Goal: Transaction & Acquisition: Register for event/course

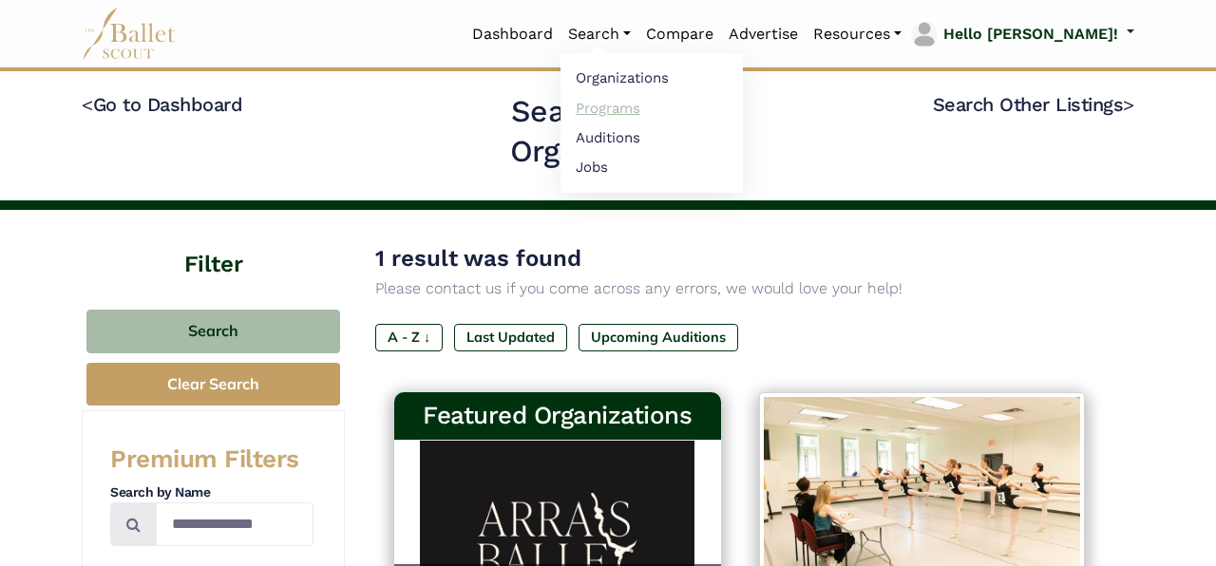
click at [689, 113] on link "Programs" at bounding box center [652, 107] width 182 height 29
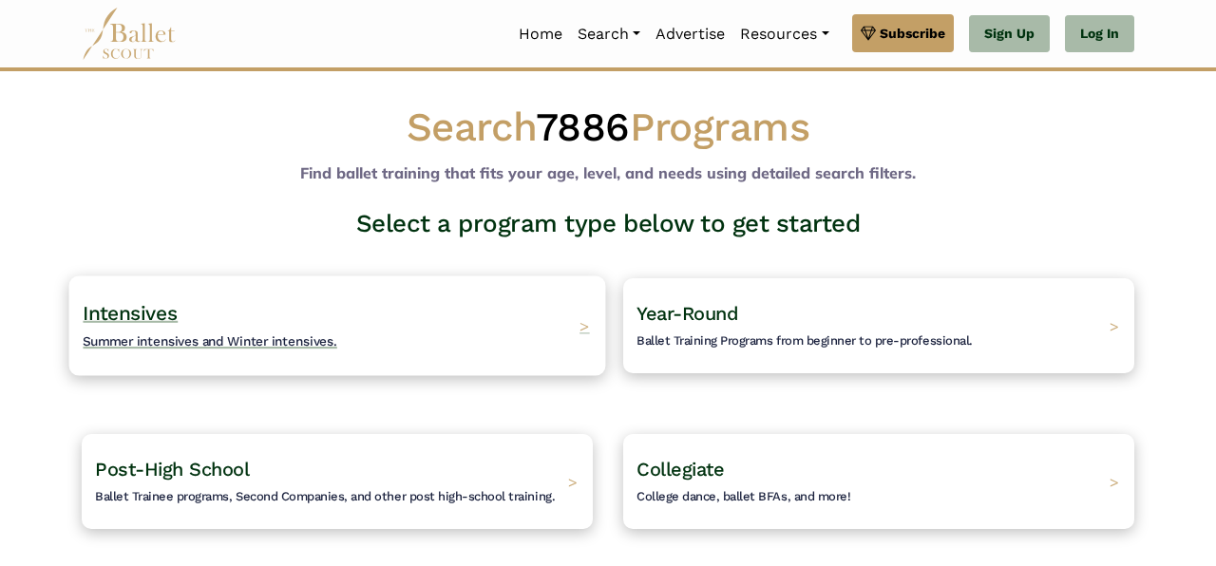
click at [153, 324] on span "Intensives" at bounding box center [130, 313] width 95 height 24
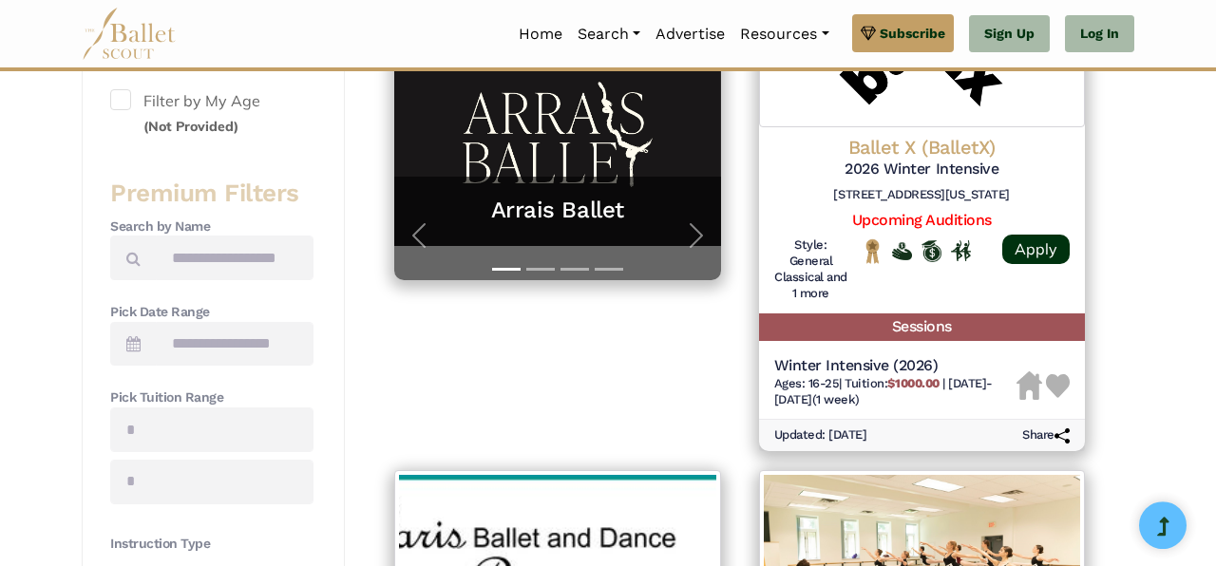
scroll to position [486, 0]
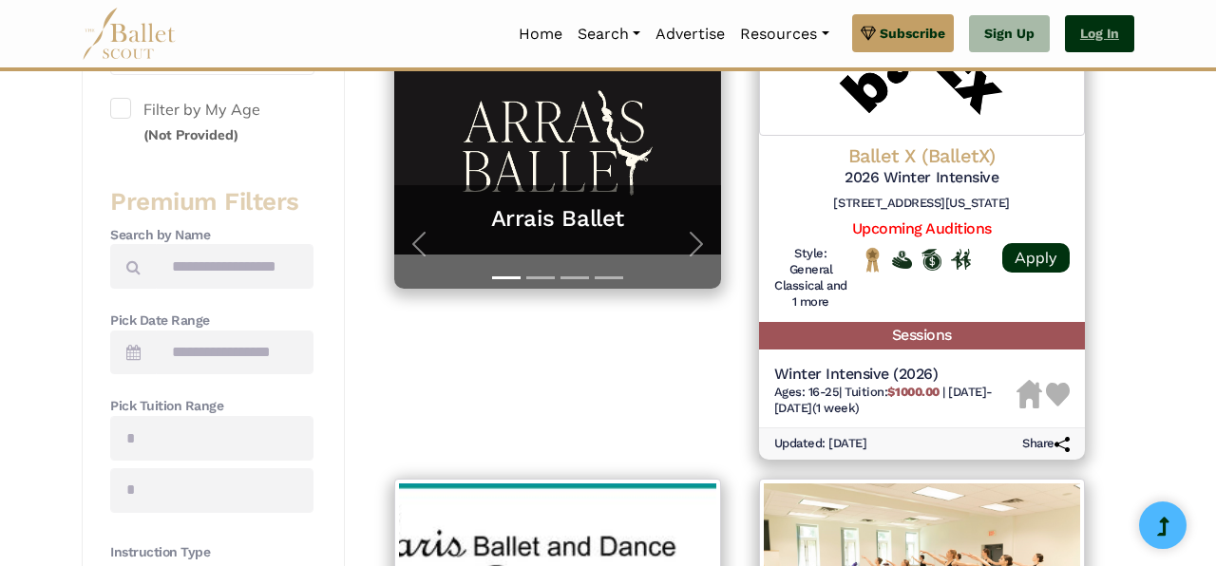
click at [1118, 29] on link "Log In" at bounding box center [1099, 34] width 69 height 38
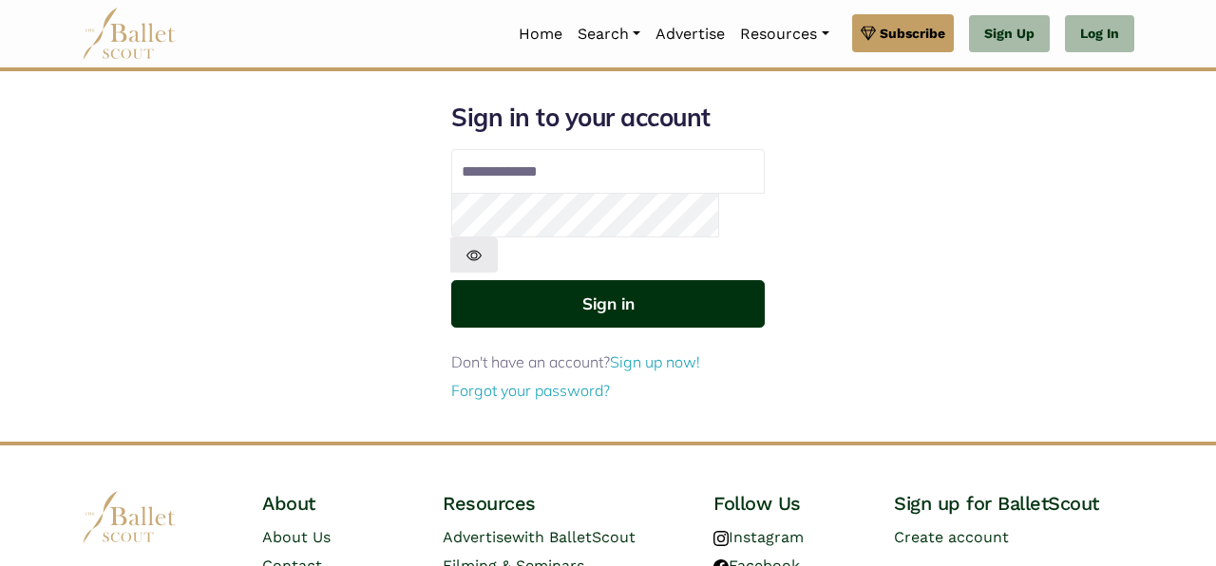
type input "**********"
click at [600, 280] on button "Sign in" at bounding box center [608, 303] width 314 height 47
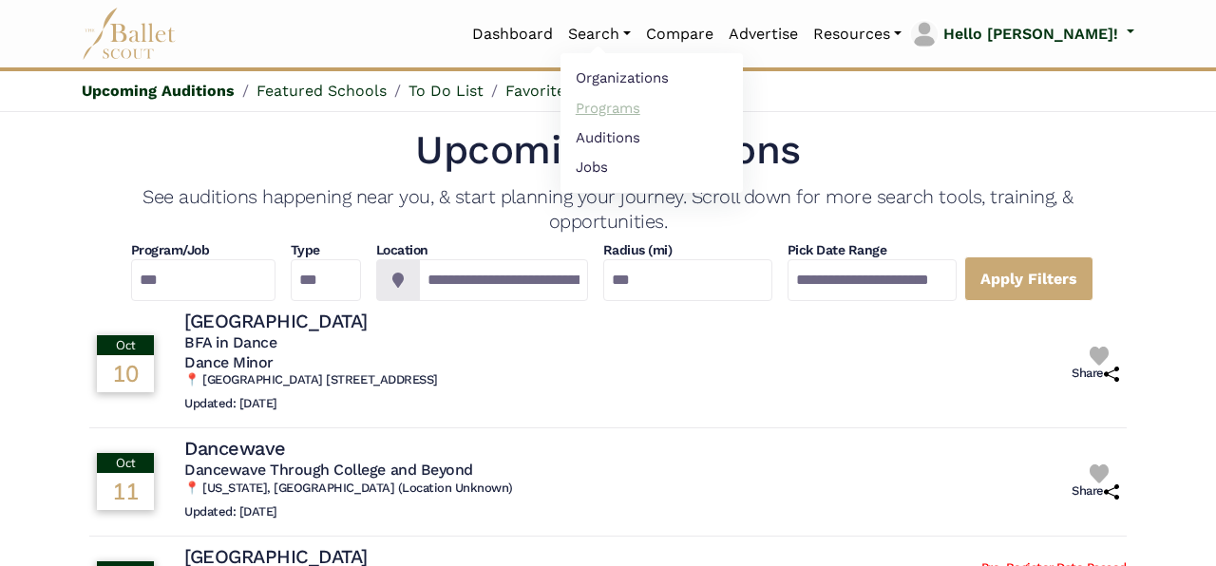
click at [681, 109] on link "Programs" at bounding box center [652, 107] width 182 height 29
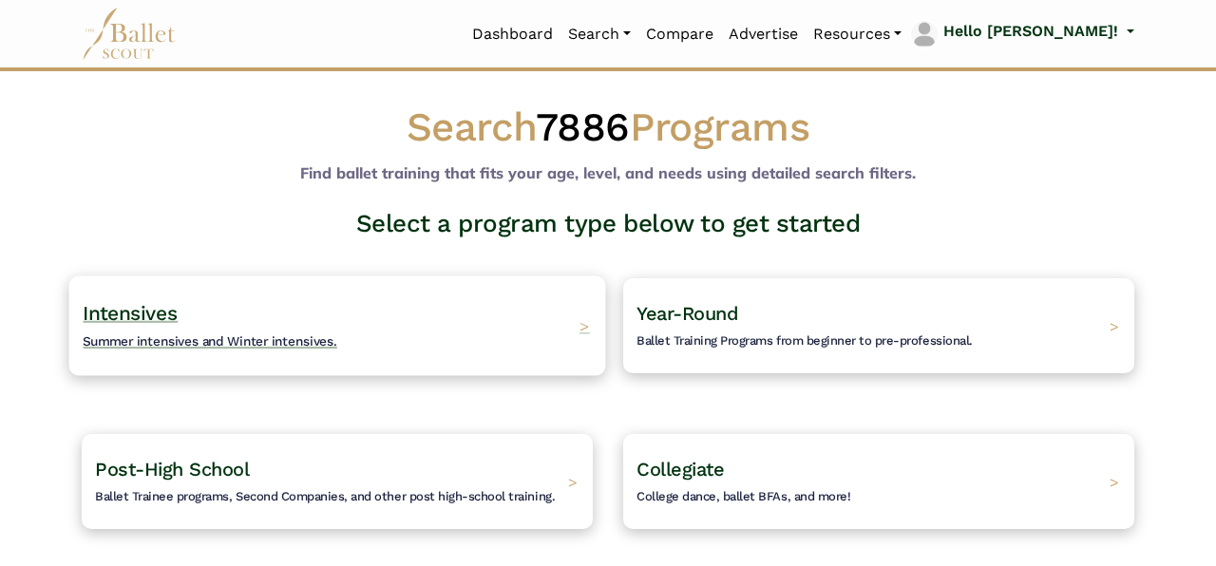
click at [123, 316] on span "Intensives" at bounding box center [130, 313] width 95 height 24
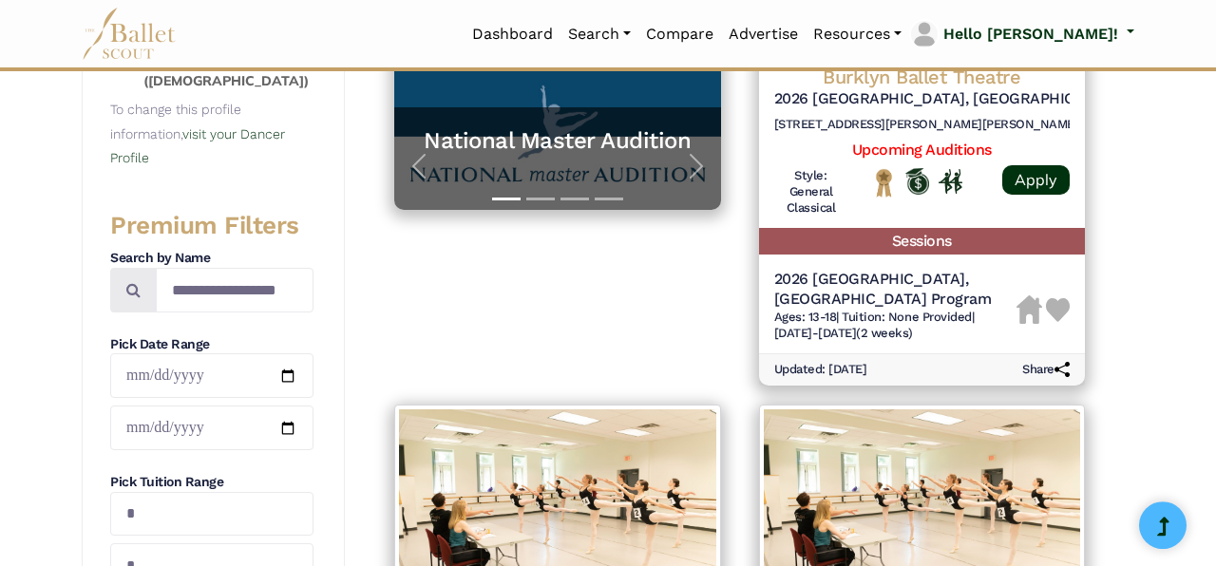
scroll to position [536, 0]
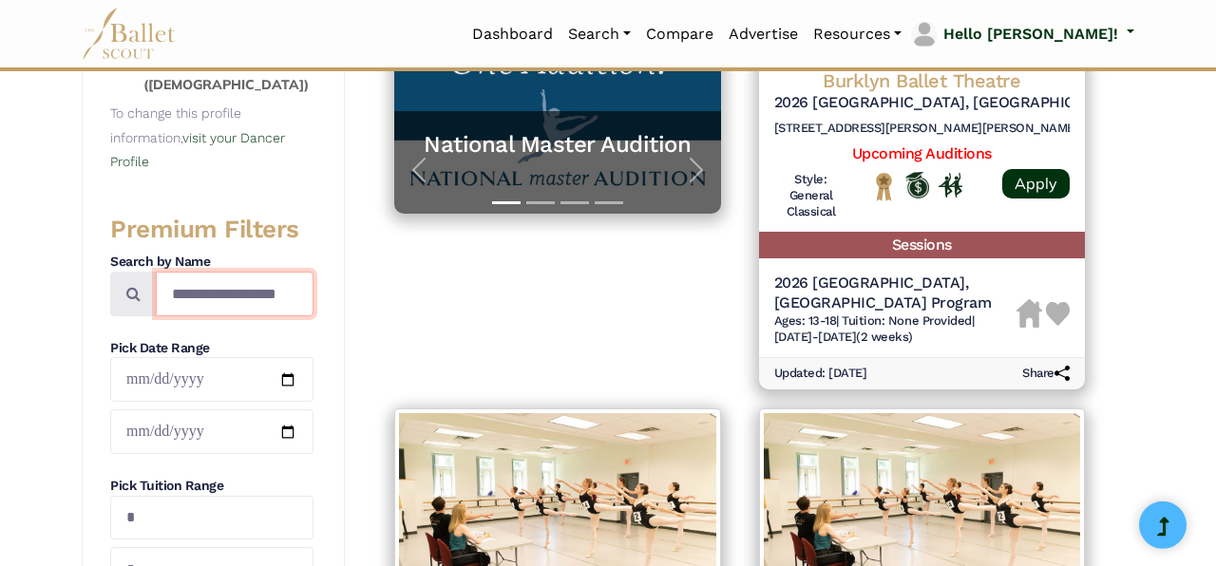
click at [213, 283] on input "Search by names..." at bounding box center [235, 294] width 158 height 45
type input "****"
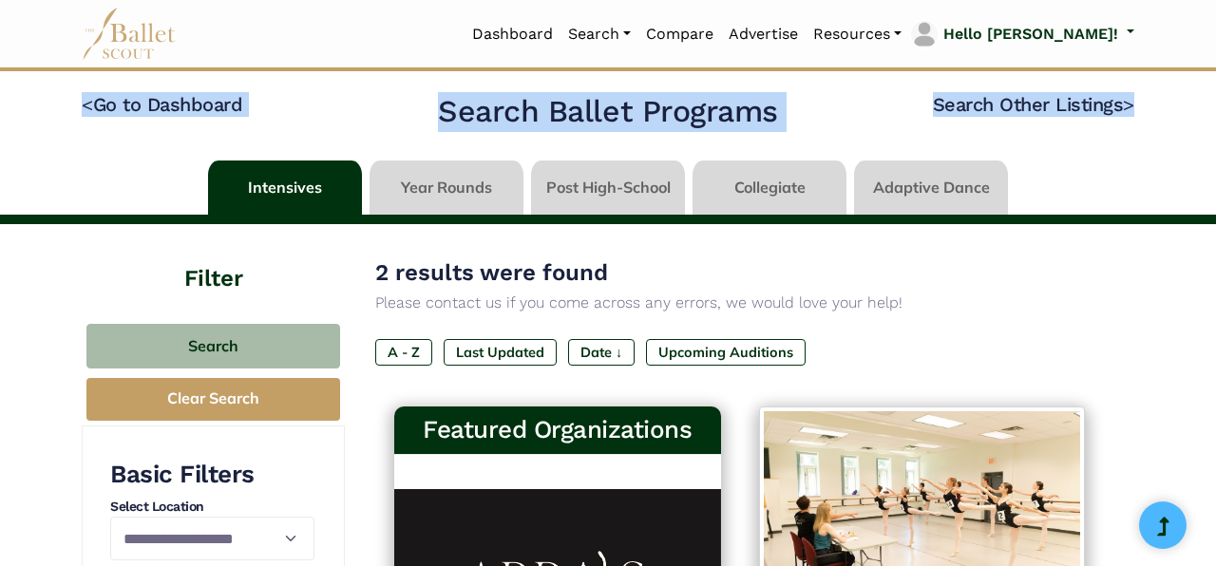
drag, startPoint x: 1204, startPoint y: 31, endPoint x: 1215, endPoint y: 138, distance: 107.0
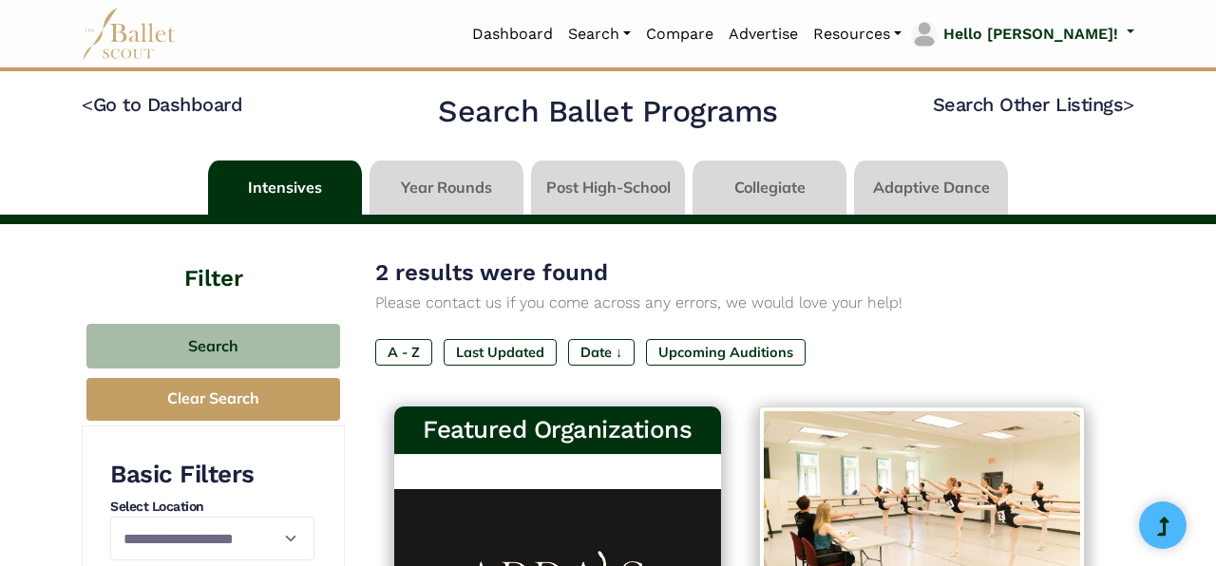
click at [1101, 295] on p "Please contact us if you come across any errors, we would love your help!" at bounding box center [739, 303] width 729 height 25
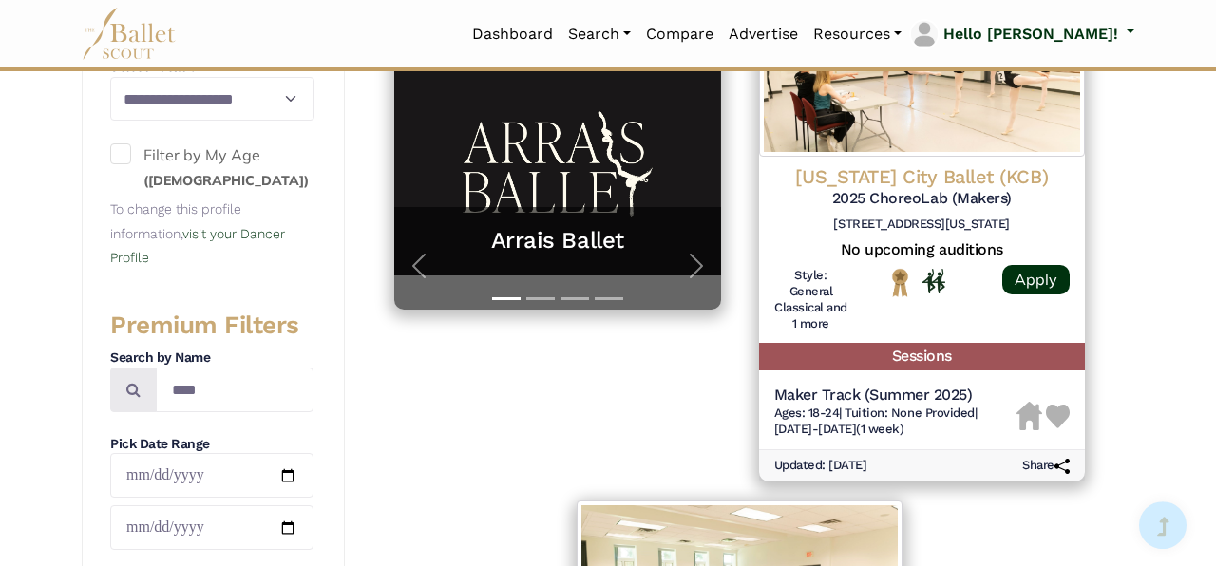
scroll to position [447, 0]
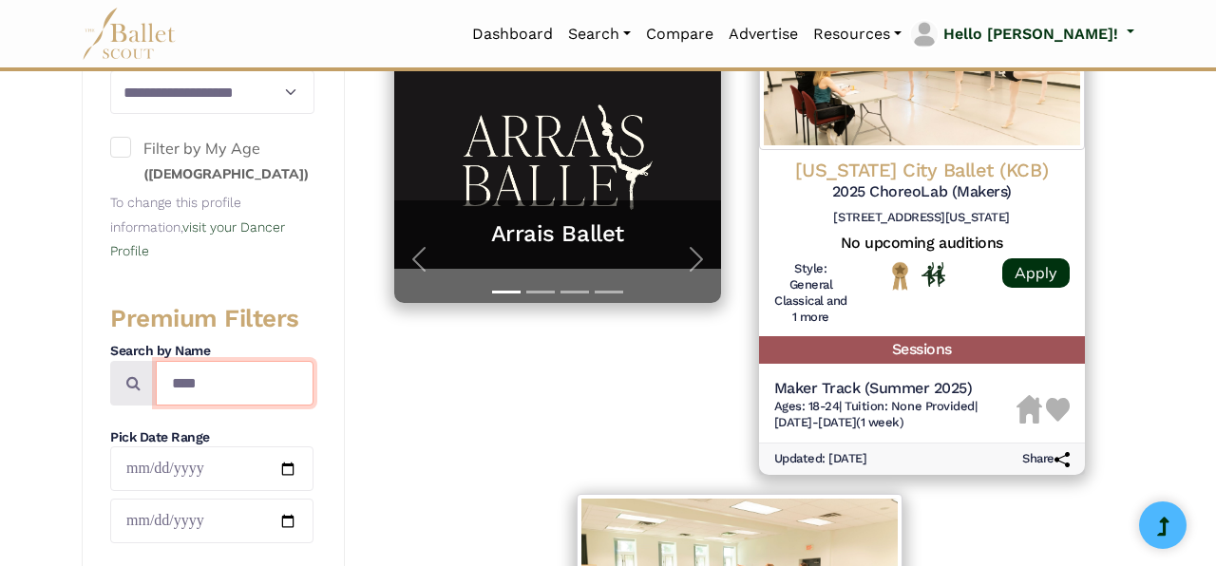
click at [219, 392] on input "****" at bounding box center [235, 383] width 158 height 45
type input "*"
type input "**********"
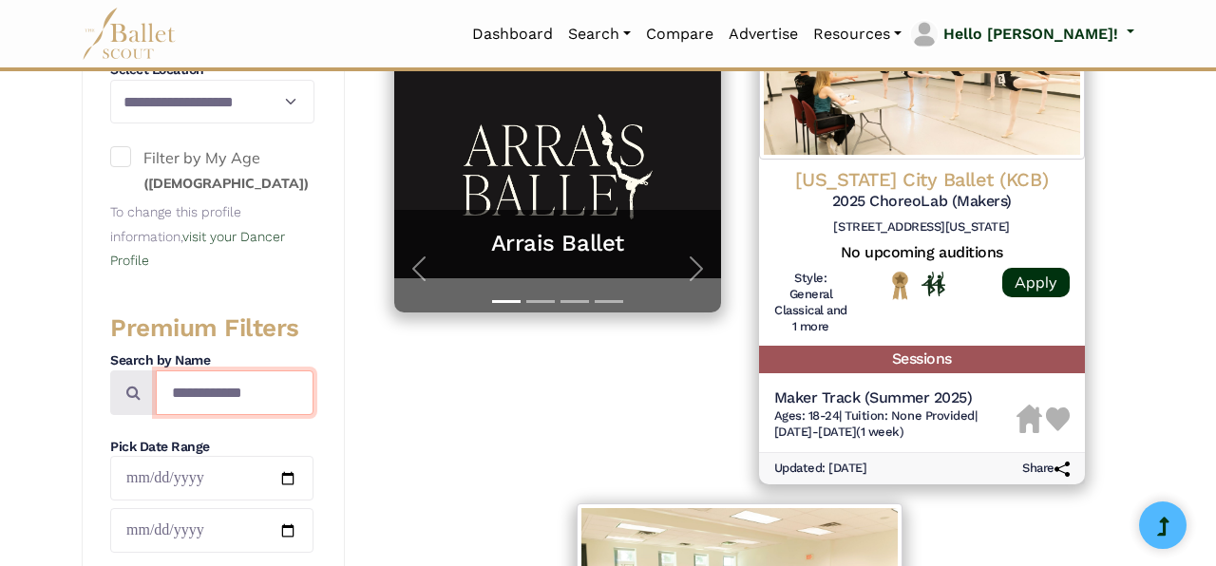
scroll to position [440, 0]
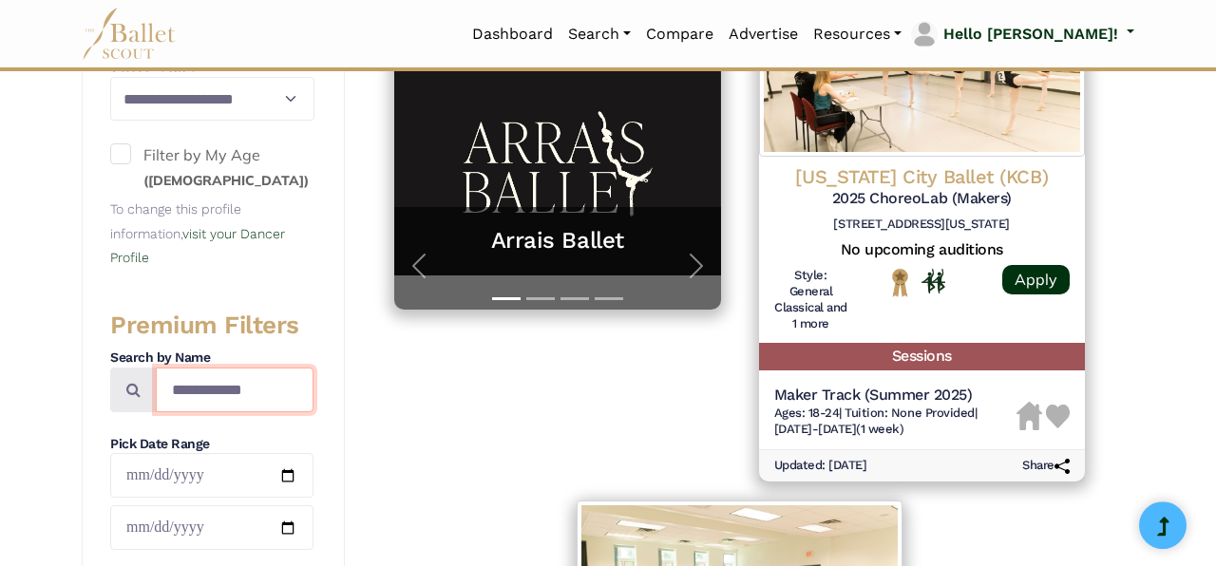
drag, startPoint x: 281, startPoint y: 391, endPoint x: 150, endPoint y: 388, distance: 131.2
click at [156, 388] on input "**********" at bounding box center [235, 390] width 158 height 45
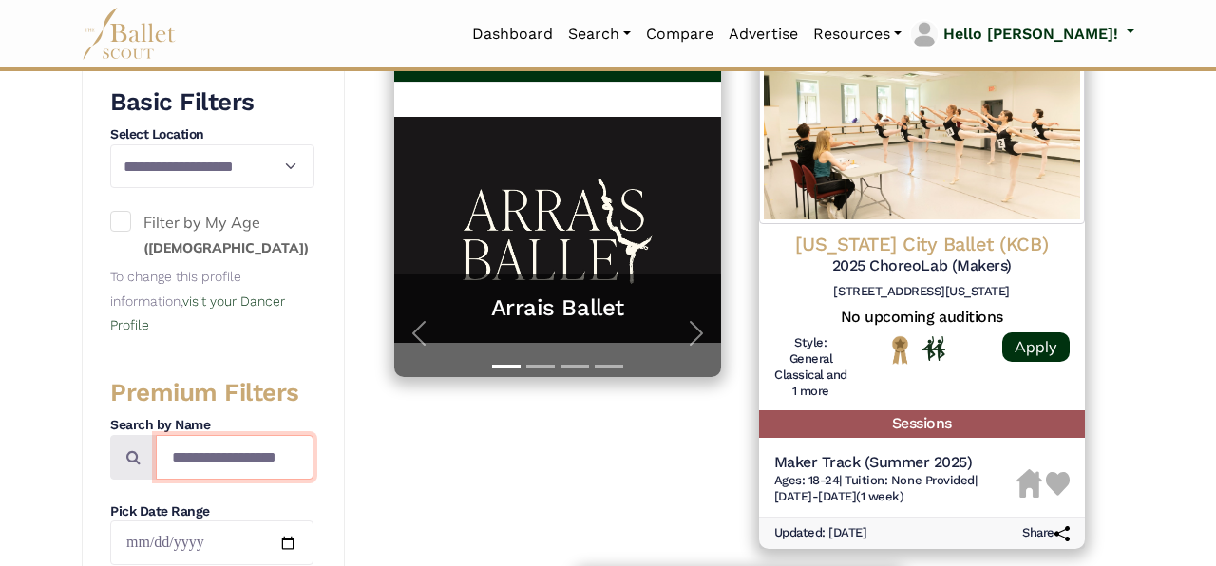
scroll to position [416, 0]
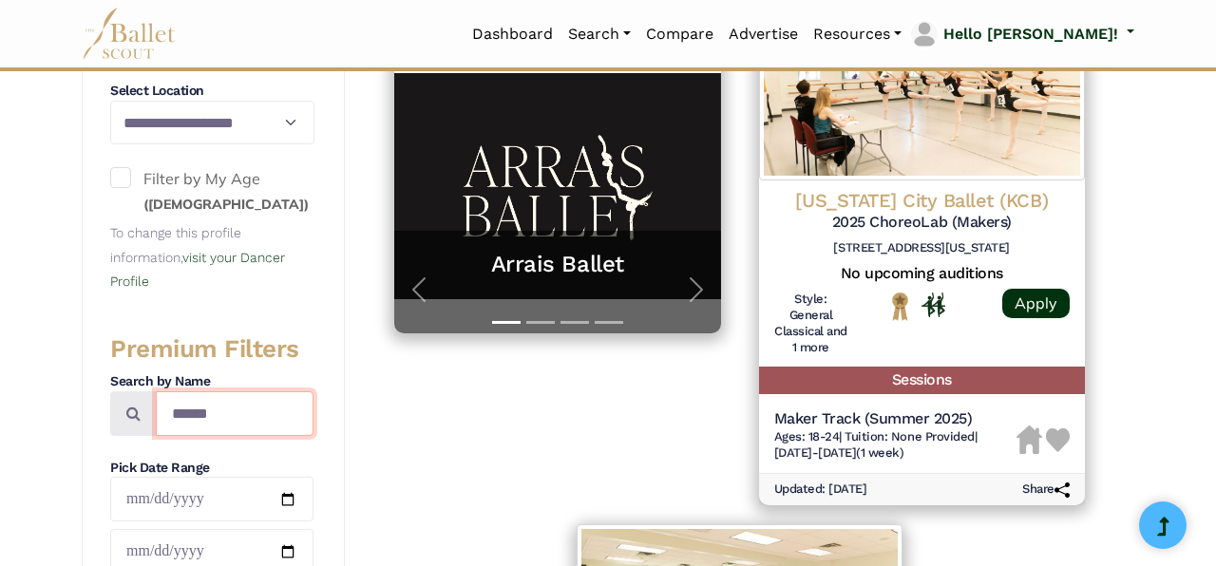
type input "******"
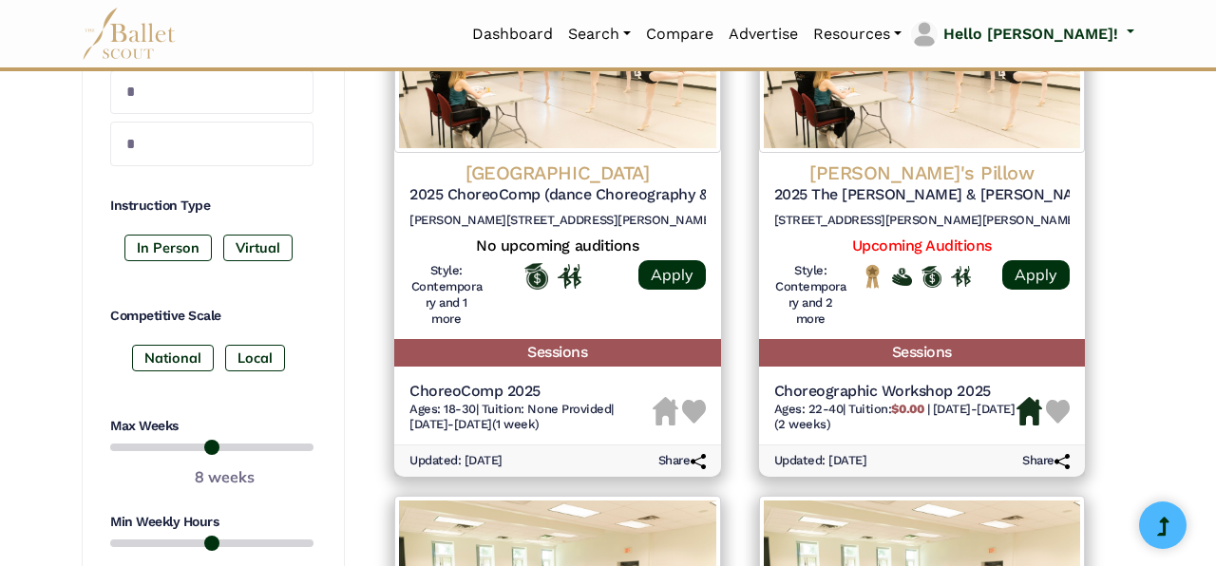
scroll to position [958, 0]
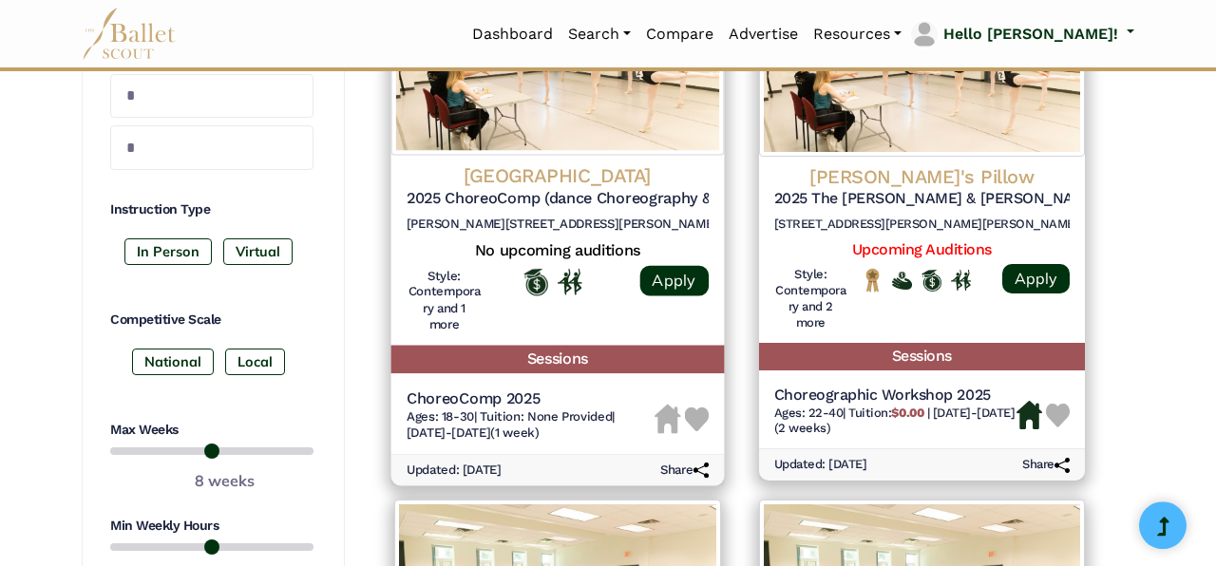
click at [585, 175] on h4 "Royal Conservatoire The Hague" at bounding box center [558, 176] width 302 height 26
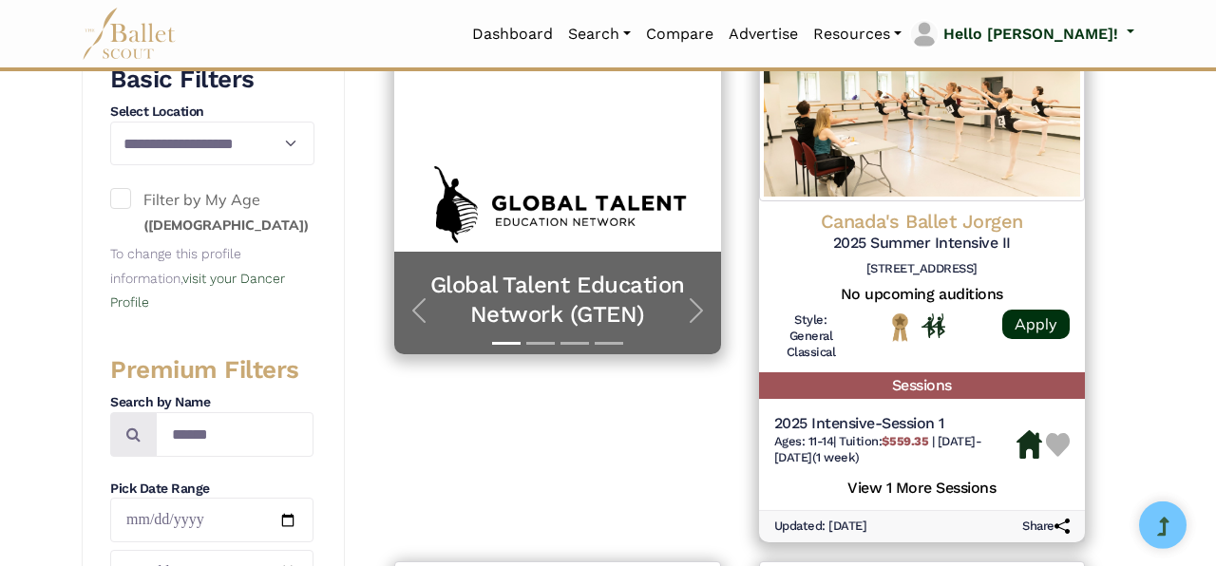
scroll to position [453, 0]
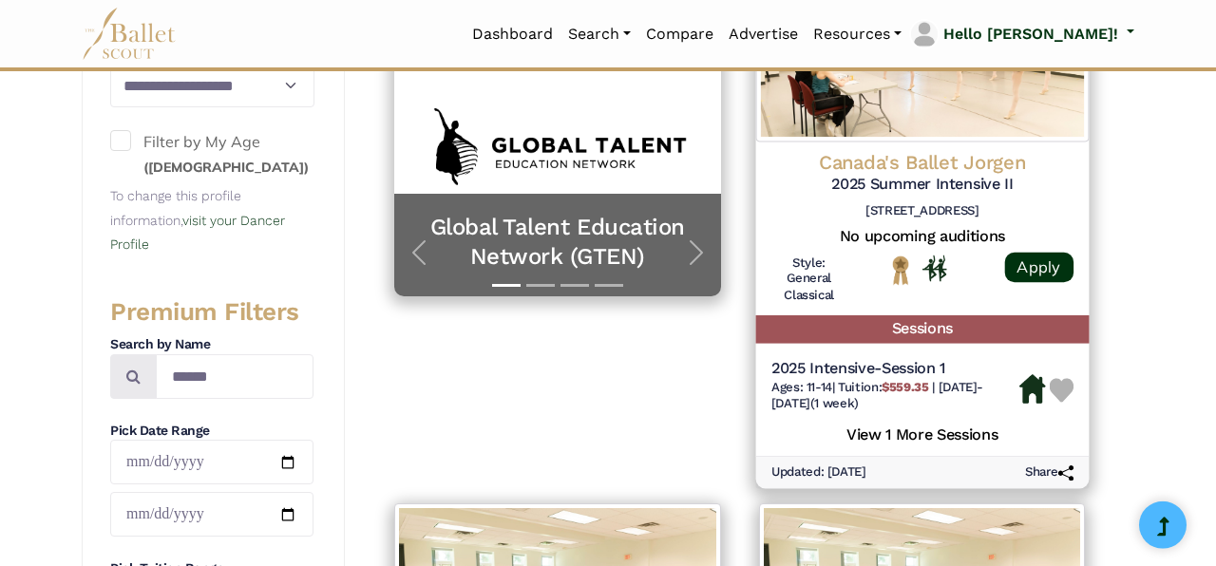
click at [981, 164] on h4 "Canada's Ballet Jorgen" at bounding box center [922, 163] width 302 height 26
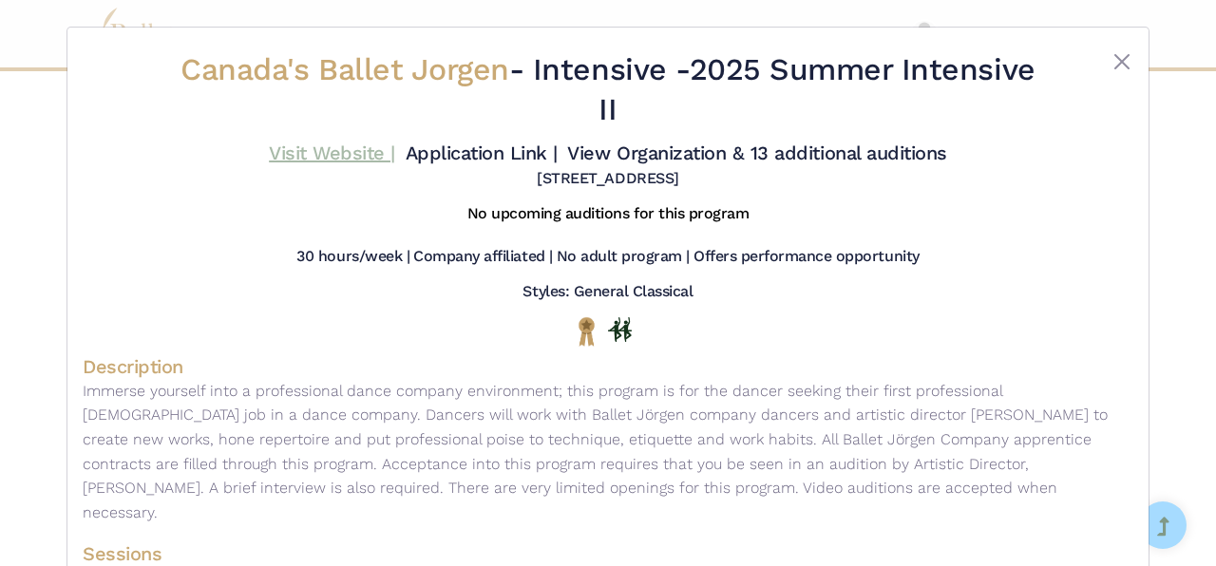
click at [338, 157] on link "Visit Website |" at bounding box center [332, 153] width 126 height 23
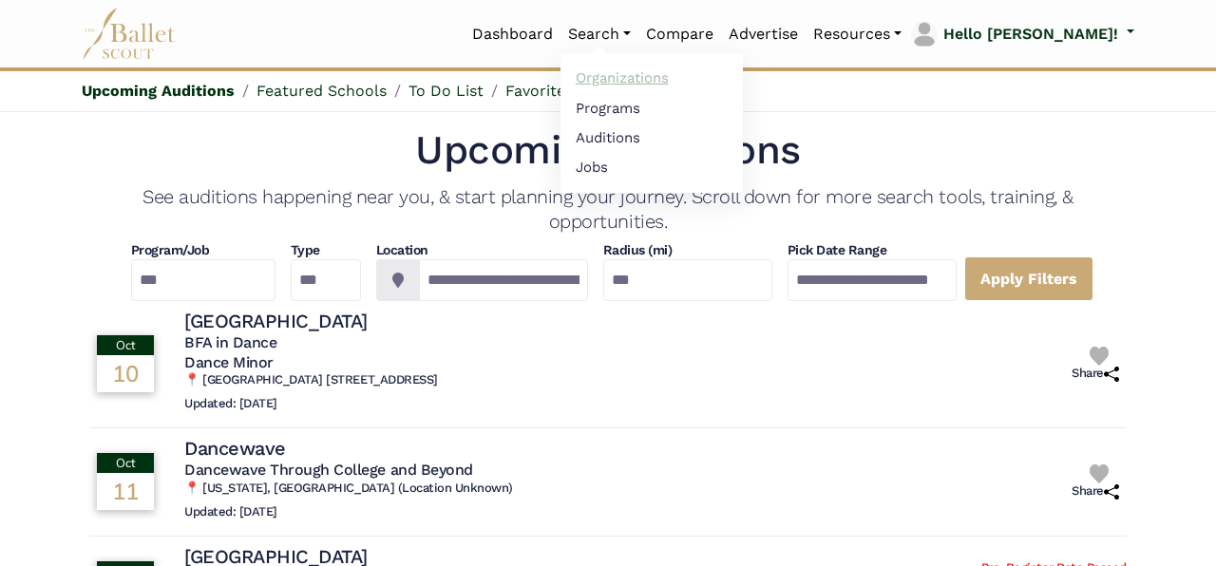
click at [683, 82] on link "Organizations" at bounding box center [652, 78] width 182 height 29
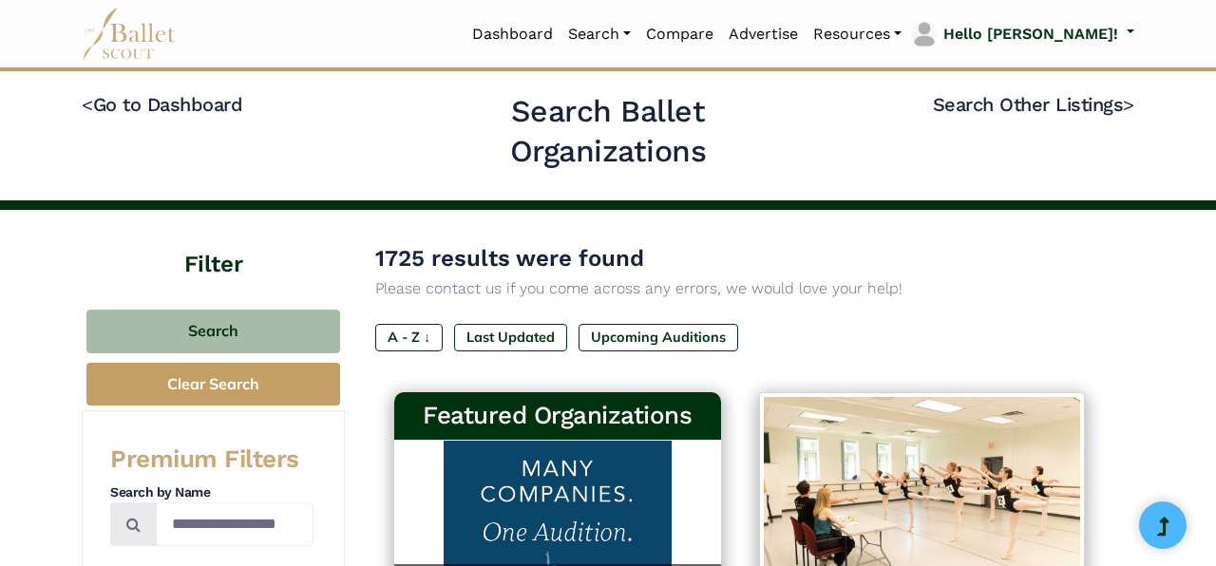
scroll to position [225, 0]
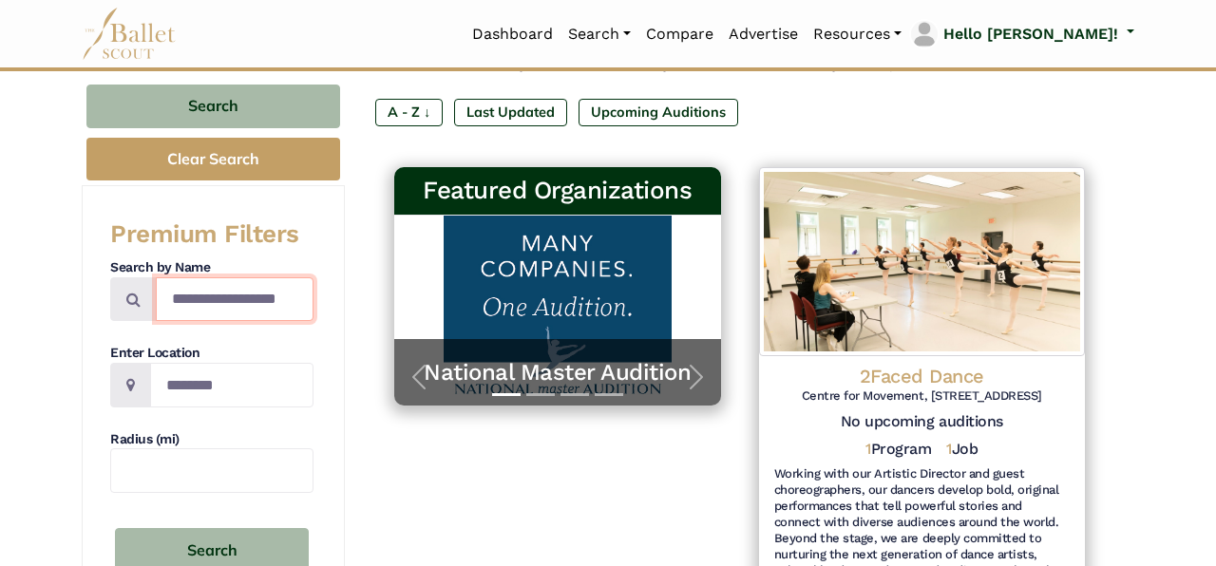
click at [231, 309] on input "Search by names..." at bounding box center [235, 299] width 158 height 45
type input "**********"
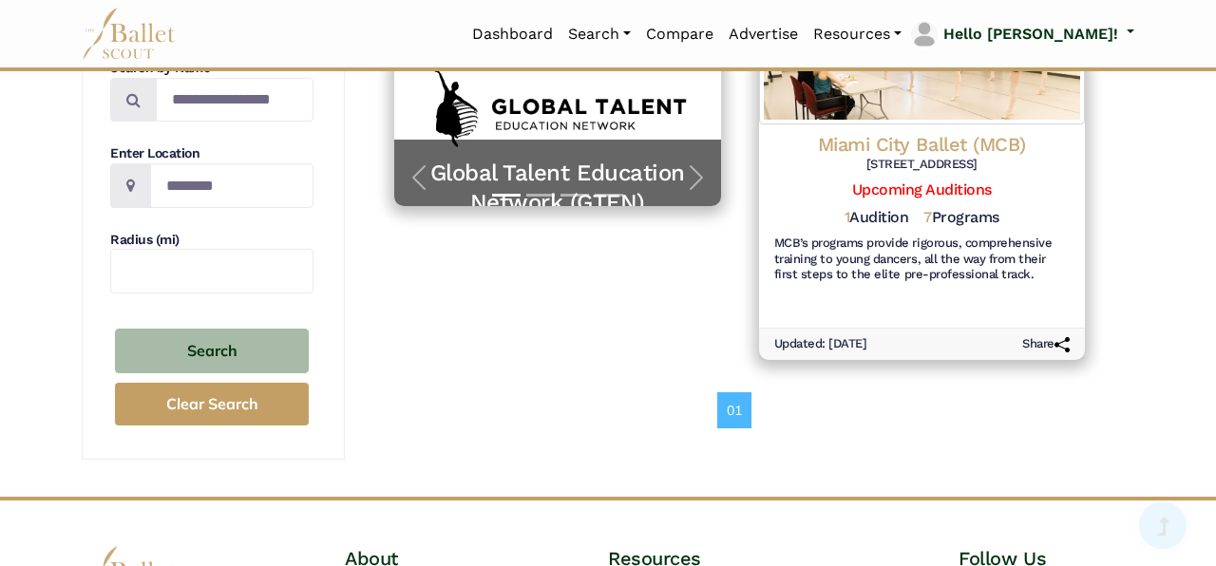
scroll to position [433, 0]
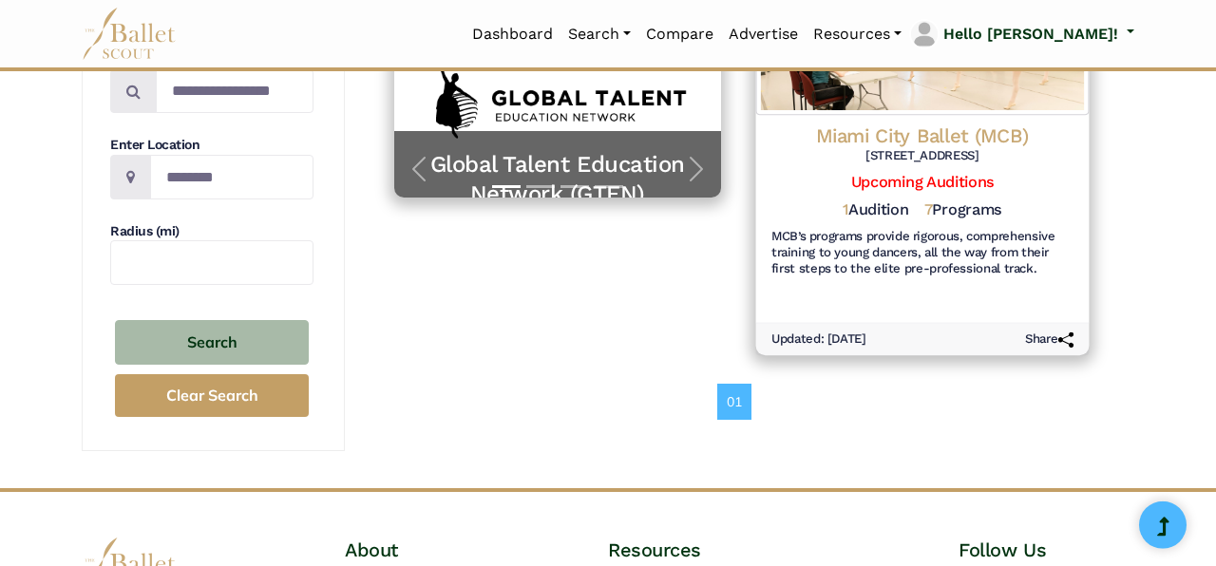
click at [924, 142] on h4 "Miami City Ballet (MCB)" at bounding box center [922, 136] width 302 height 26
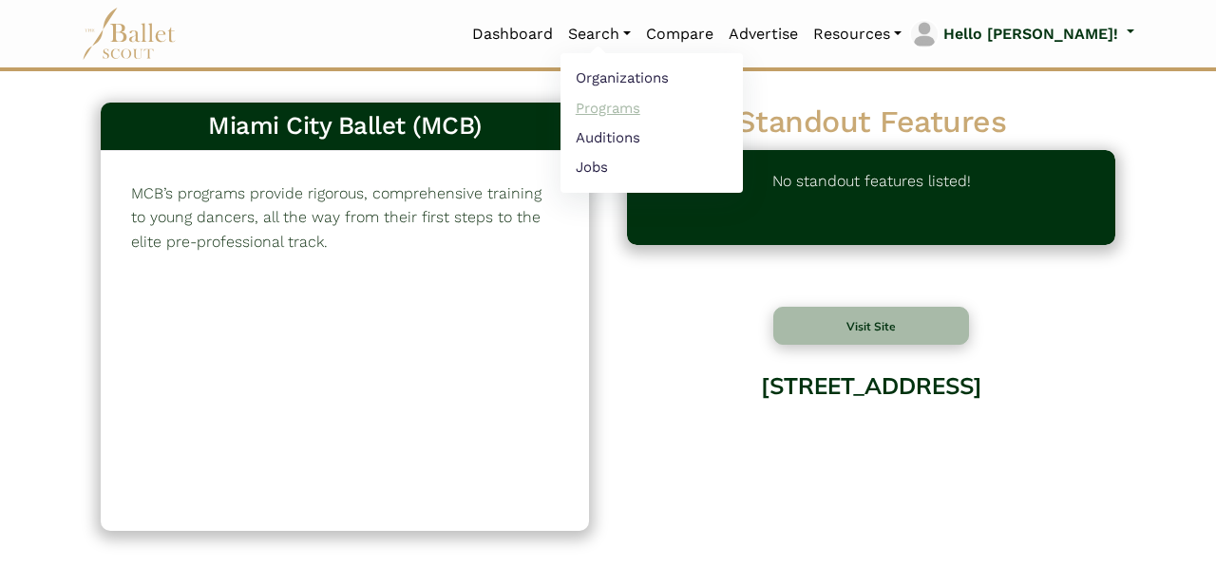
click at [665, 115] on link "Programs" at bounding box center [652, 107] width 182 height 29
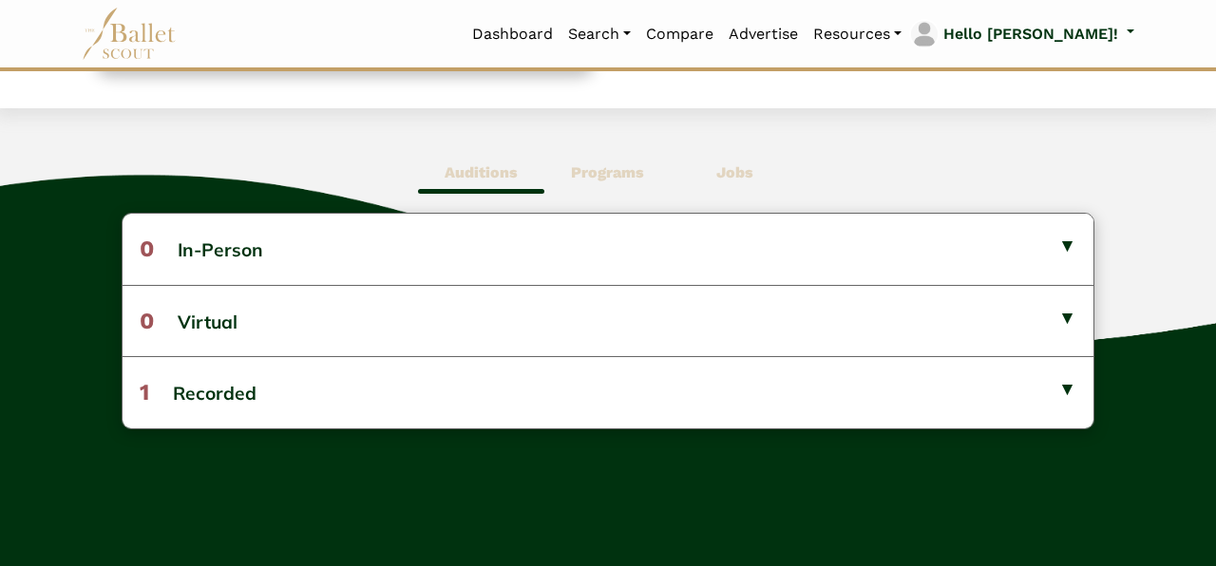
scroll to position [460, 0]
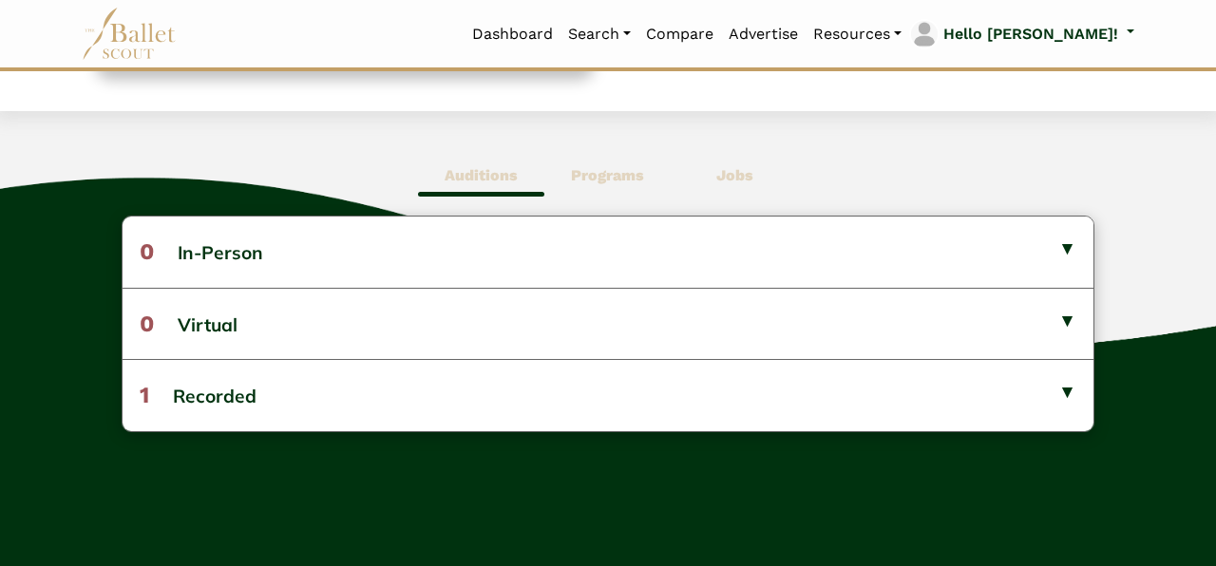
click at [634, 176] on b "Programs" at bounding box center [607, 175] width 73 height 18
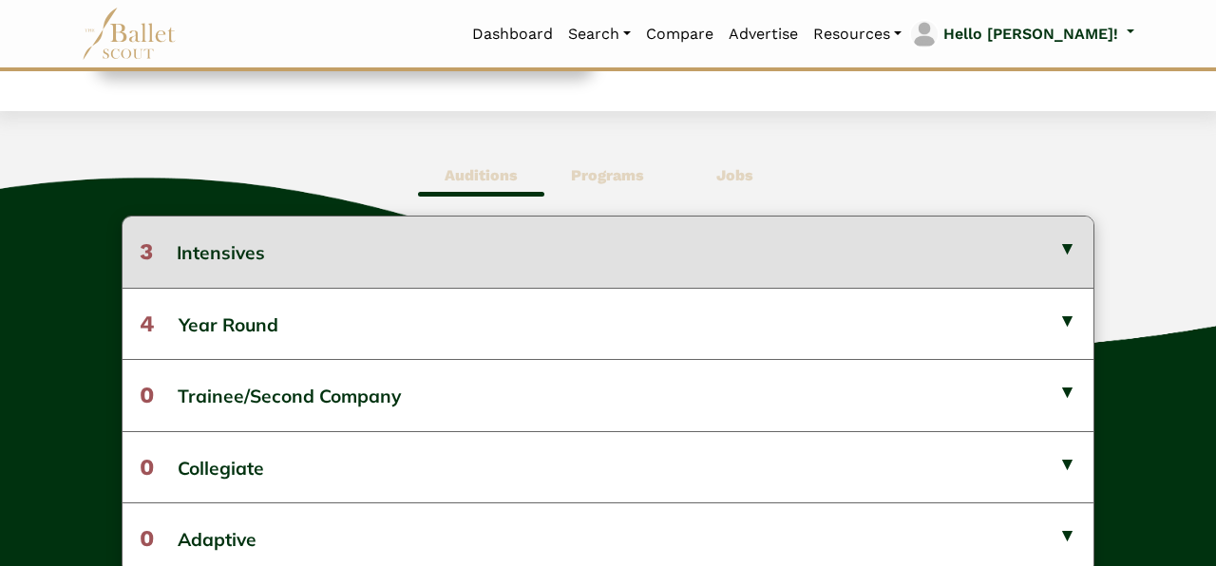
click at [641, 239] on button "3 Intensives" at bounding box center [608, 252] width 971 height 70
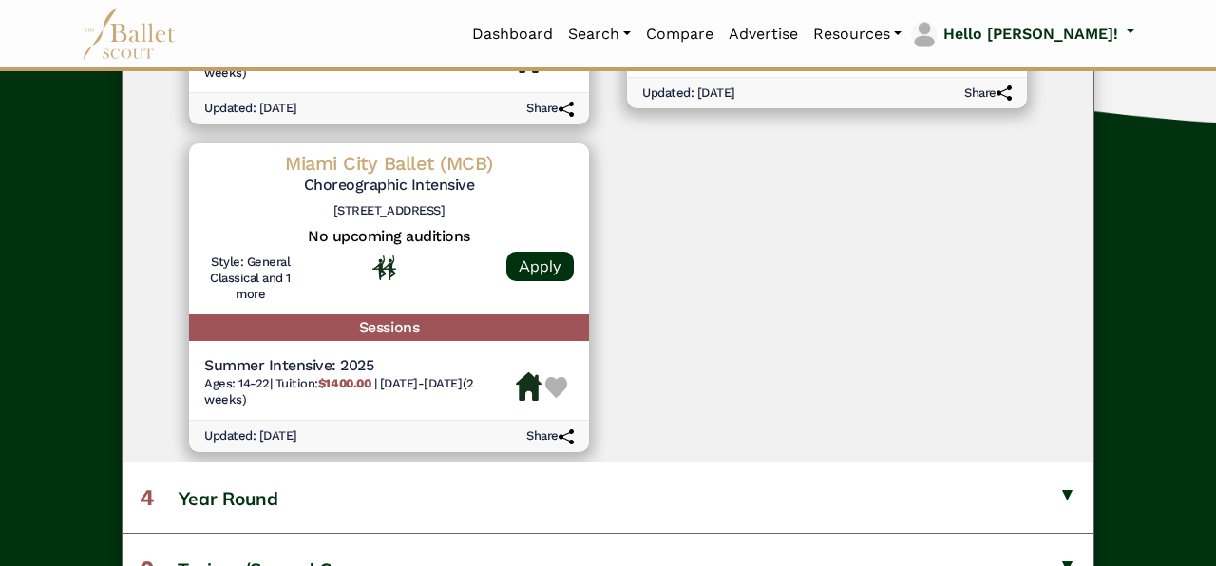
scroll to position [939, 0]
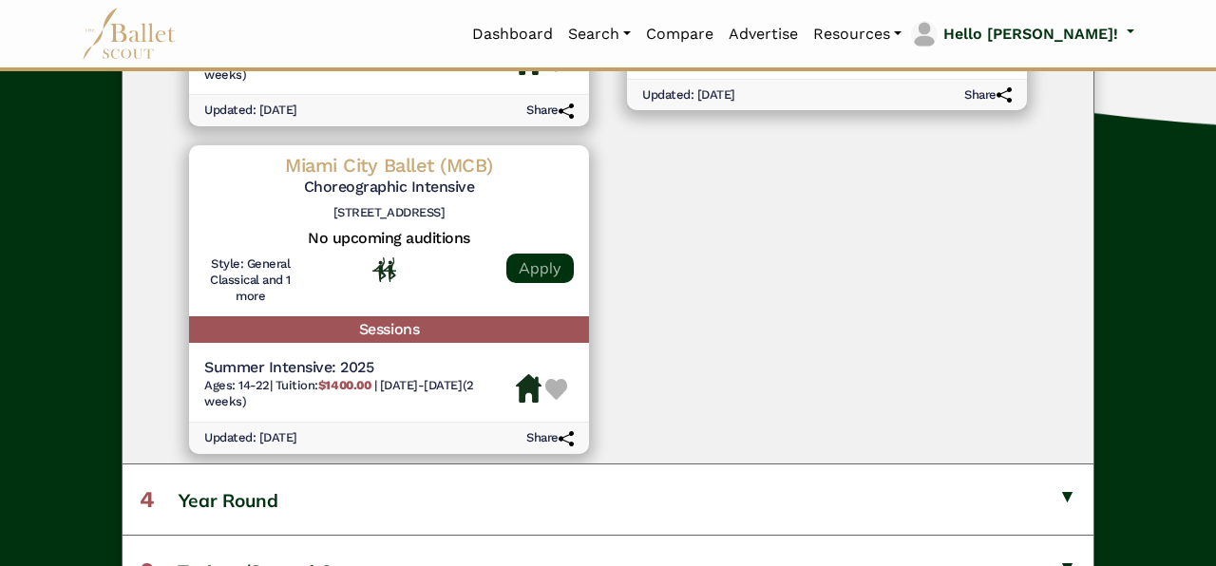
click at [547, 267] on link "Apply" at bounding box center [539, 268] width 67 height 29
